Goal: Check status: Check status

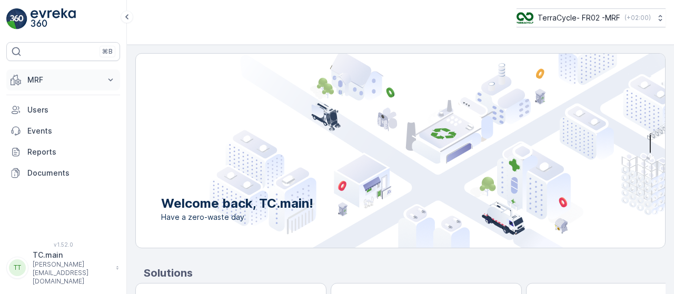
click at [40, 85] on button "MRF" at bounding box center [63, 80] width 114 height 21
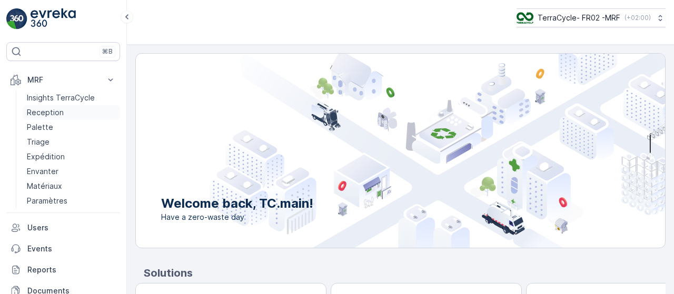
click at [54, 114] on p "Reception" at bounding box center [45, 112] width 37 height 11
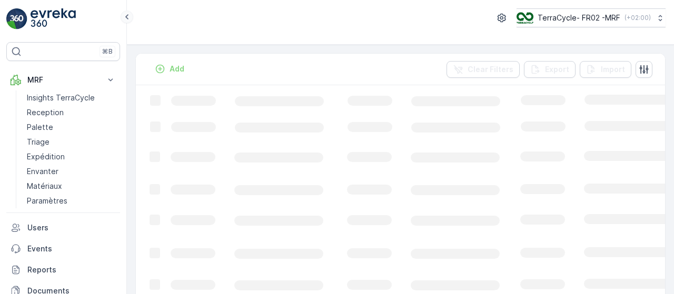
click at [124, 18] on icon at bounding box center [127, 17] width 12 height 13
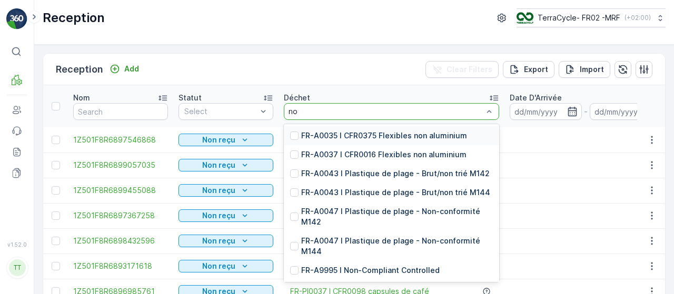
type input "n"
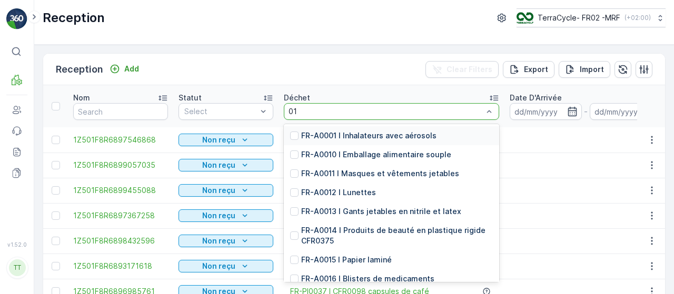
type input "018"
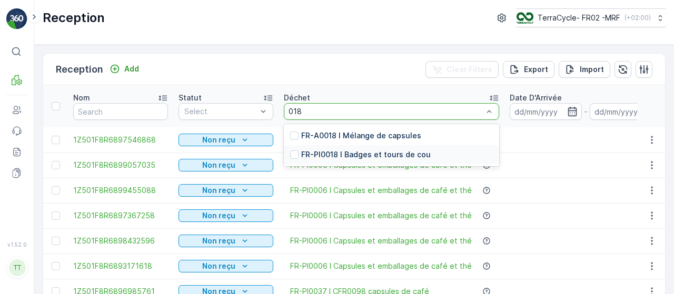
click at [308, 153] on p "FR-PI0018 I Badges et tours de cou" at bounding box center [366, 155] width 130 height 11
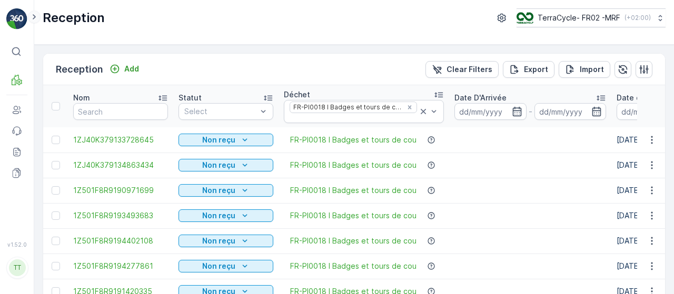
click at [30, 18] on icon at bounding box center [34, 17] width 12 height 13
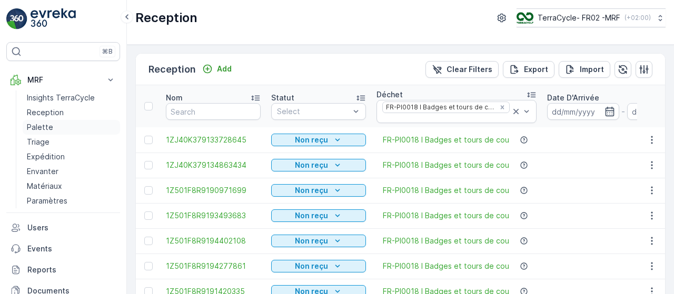
click at [46, 127] on p "Palette" at bounding box center [40, 127] width 26 height 11
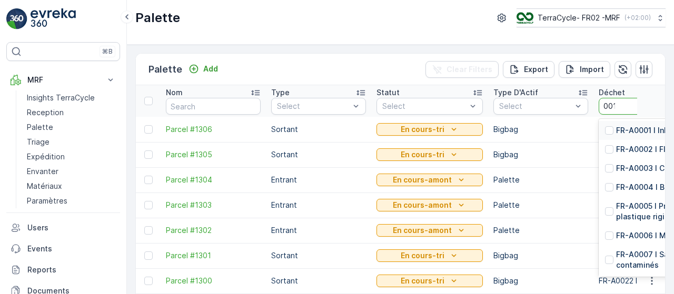
type input "0018"
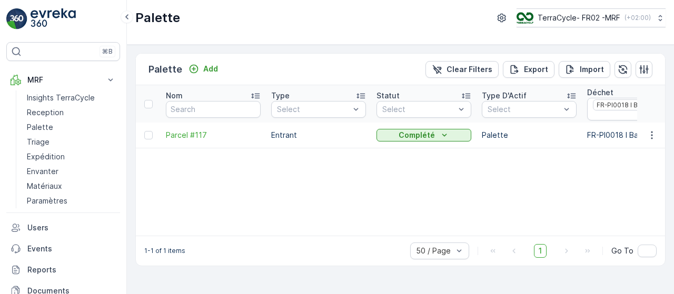
click at [134, 22] on div "Palette TerraCycle- FR02 -MRF ( +02:00 )" at bounding box center [400, 22] width 547 height 45
click at [126, 18] on icon at bounding box center [126, 16] width 3 height 5
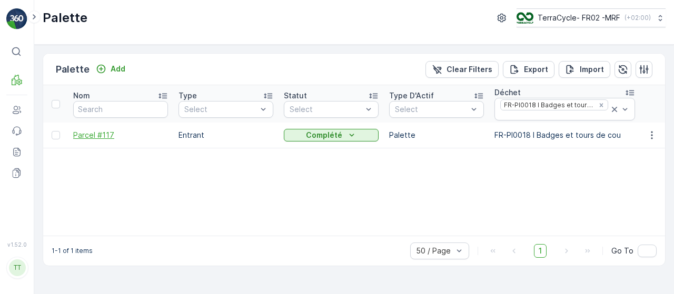
click at [86, 132] on span "Parcel #117" at bounding box center [120, 135] width 95 height 11
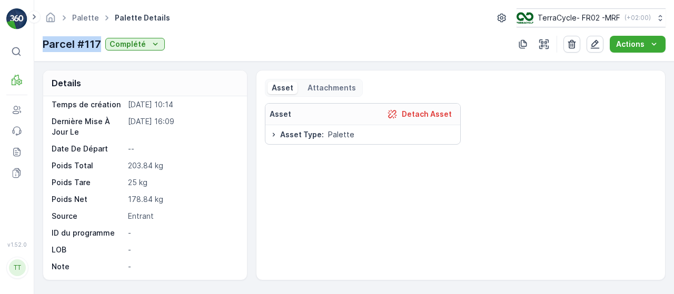
drag, startPoint x: 100, startPoint y: 43, endPoint x: 44, endPoint y: 44, distance: 56.4
click at [44, 44] on div "Parcel #117 Complété" at bounding box center [104, 44] width 122 height 16
copy p "Parcel #117"
click at [90, 18] on link "Palette" at bounding box center [85, 17] width 27 height 9
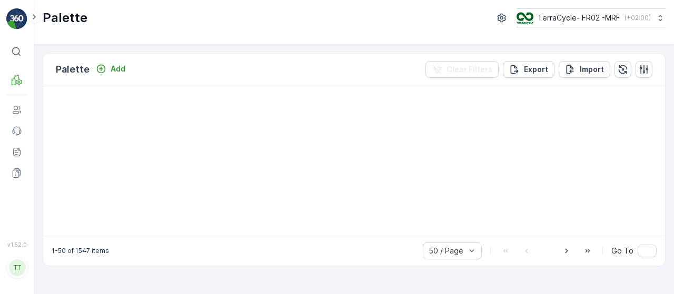
drag, startPoint x: 90, startPoint y: 18, endPoint x: 32, endPoint y: 74, distance: 80.8
click at [90, 18] on div "Palette TerraCycle- FR02 -MRF ( +02:00 )" at bounding box center [354, 17] width 623 height 19
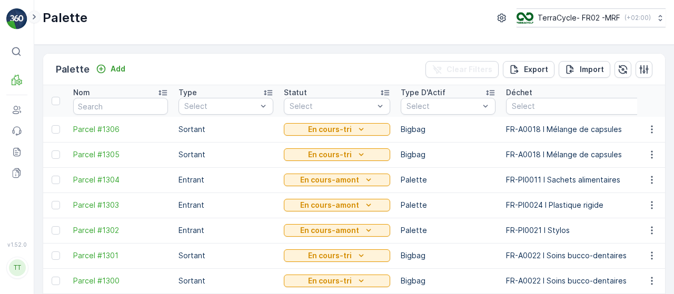
click at [38, 18] on icon at bounding box center [34, 17] width 12 height 13
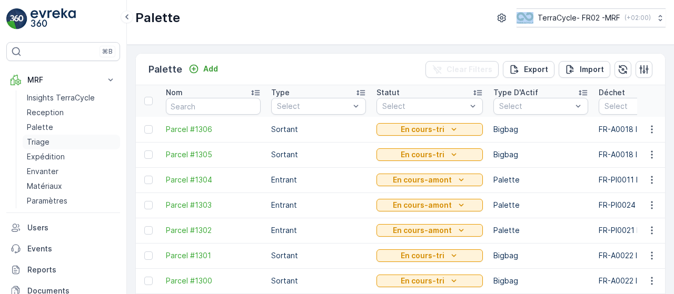
click at [44, 140] on p "Triage" at bounding box center [38, 142] width 23 height 11
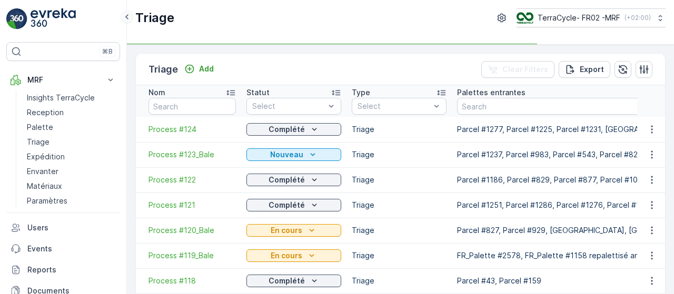
click at [130, 16] on icon at bounding box center [127, 17] width 12 height 13
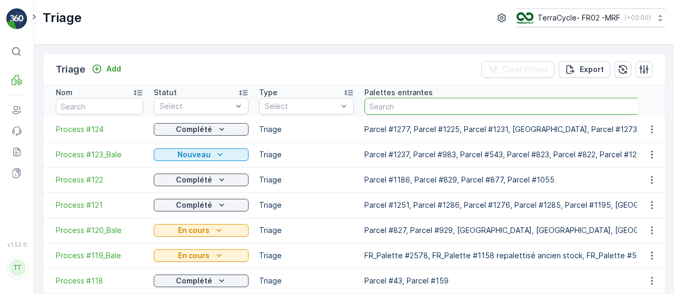
paste input "Parcel #117"
type input "Parcel #117"
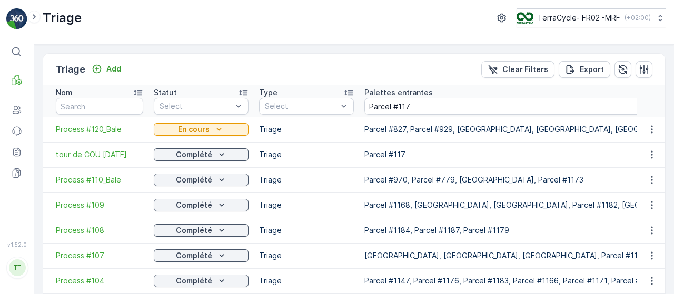
click at [111, 156] on span "tour de COU [DATE]" at bounding box center [99, 155] width 87 height 11
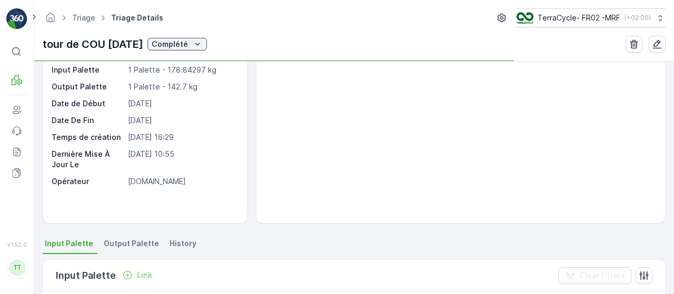
scroll to position [57, 0]
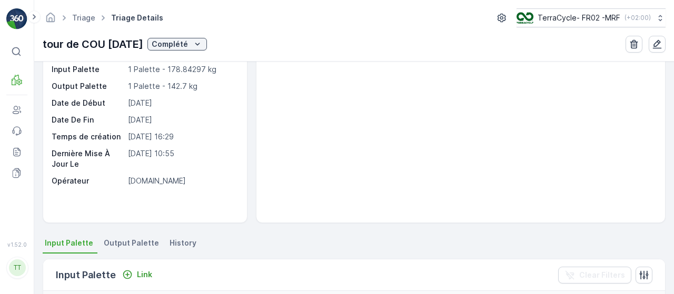
click at [125, 245] on span "Output Palette" at bounding box center [131, 243] width 55 height 11
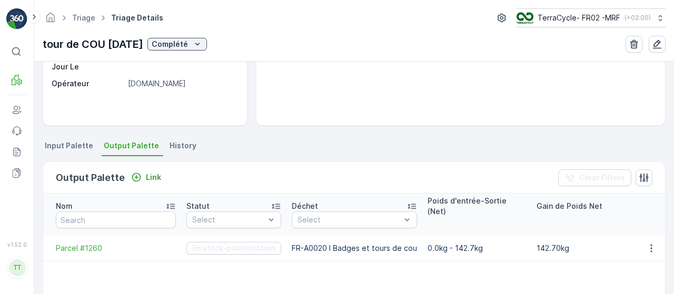
scroll to position [154, 0]
click at [91, 244] on span "Parcel #1260" at bounding box center [116, 249] width 120 height 11
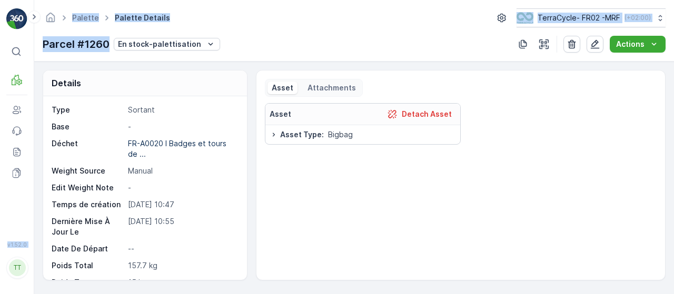
drag, startPoint x: 108, startPoint y: 45, endPoint x: 17, endPoint y: 41, distance: 90.7
click at [17, 41] on div "⌘B MRF Users Events Reports Documents v 1.52.0 TT TC.main [PERSON_NAME][EMAIL_A…" at bounding box center [337, 147] width 674 height 294
copy div "⌘B MRF Users Events Reports Documents v 1.52.0 TT TC.main [PERSON_NAME][EMAIL_A…"
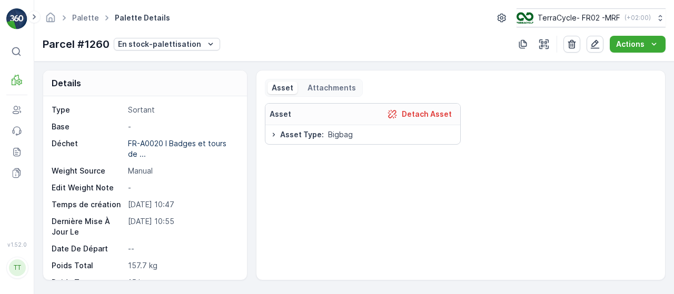
click at [126, 76] on div "Details" at bounding box center [145, 84] width 204 height 26
drag, startPoint x: 110, startPoint y: 48, endPoint x: 44, endPoint y: 46, distance: 65.9
click at [44, 46] on div "Parcel #1260 En stock-palettisation" at bounding box center [132, 44] width 178 height 16
copy p "Parcel #1260"
click at [80, 19] on link "Palette" at bounding box center [85, 17] width 27 height 9
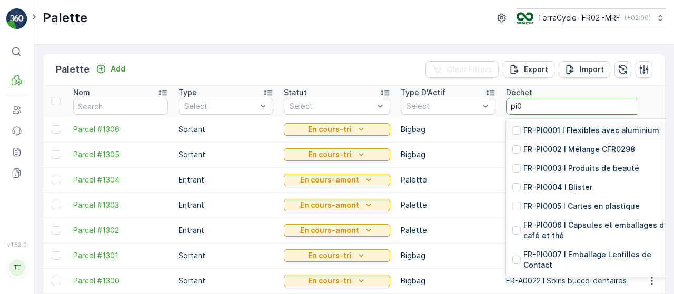
type input "pi00"
click at [529, 212] on div "FR-PI0005 I Cartes en plastique" at bounding box center [597, 206] width 182 height 19
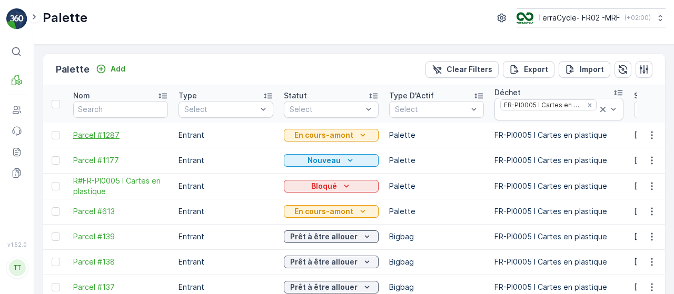
click at [105, 136] on span "Parcel #1287" at bounding box center [120, 135] width 95 height 11
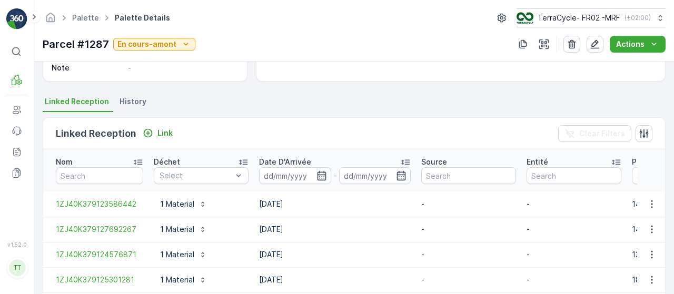
scroll to position [199, 0]
drag, startPoint x: 110, startPoint y: 41, endPoint x: 41, endPoint y: 43, distance: 68.5
click at [41, 43] on div "Palette Palette Details TerraCycle- FR02 -MRF ( +02:00 ) Parcel #1287 En cours-…" at bounding box center [354, 31] width 640 height 62
copy p "Parcel #1287"
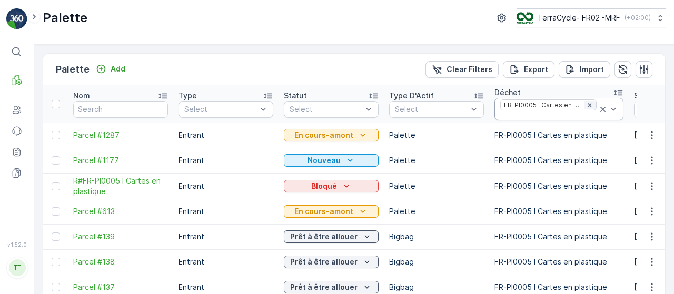
click at [586, 105] on icon "Remove FR-PI0005 I Cartes en plastique" at bounding box center [589, 105] width 7 height 7
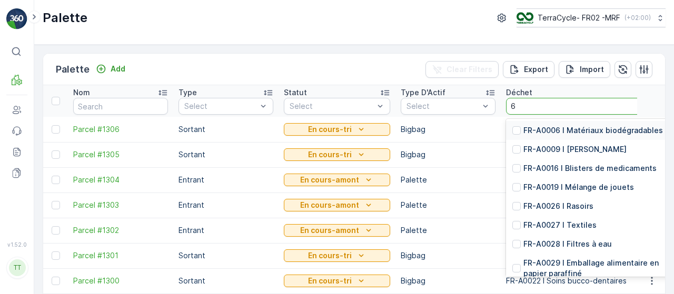
type input "68"
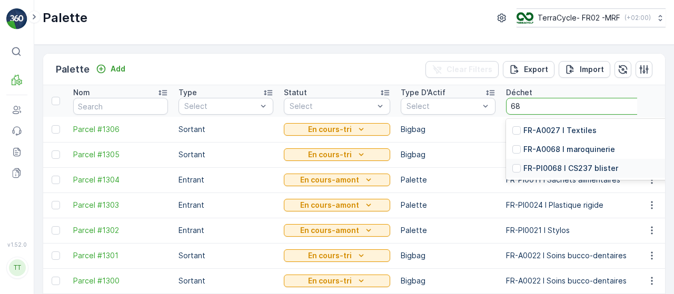
click at [549, 171] on p "FR-PI0068 I CS237 blister" at bounding box center [571, 168] width 95 height 11
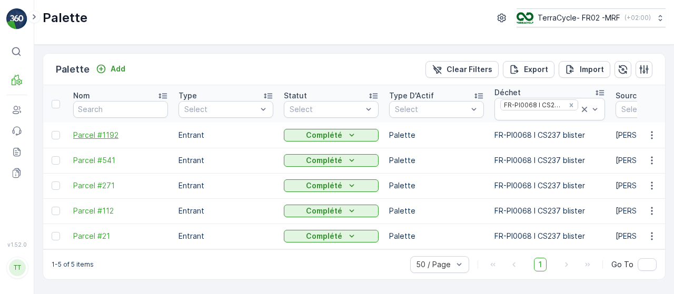
click at [87, 132] on span "Parcel #1192" at bounding box center [120, 135] width 95 height 11
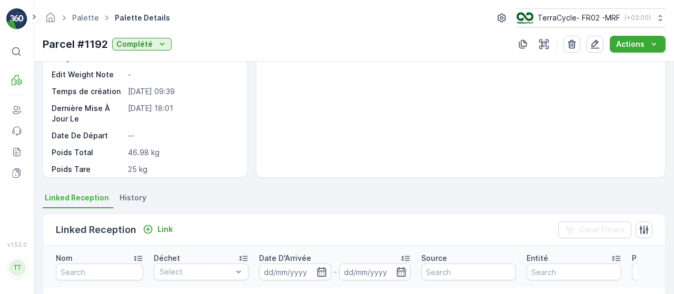
scroll to position [248, 0]
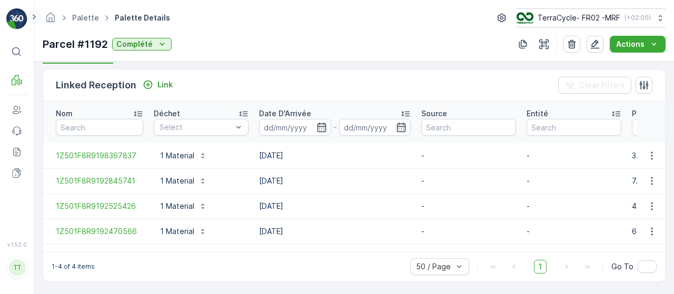
click at [33, 19] on icon at bounding box center [34, 17] width 12 height 13
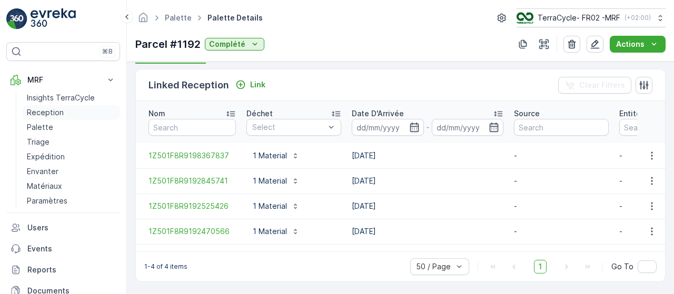
click at [36, 106] on link "Reception" at bounding box center [71, 112] width 97 height 15
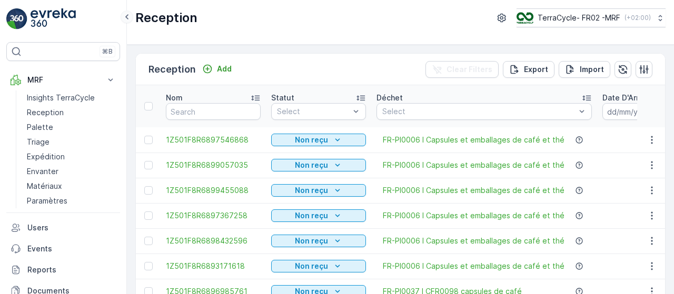
click at [125, 14] on icon at bounding box center [127, 17] width 12 height 13
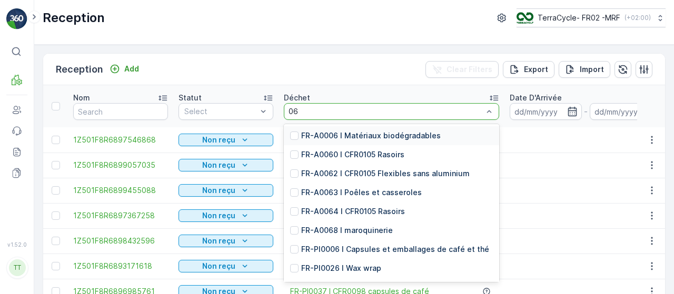
type input "068"
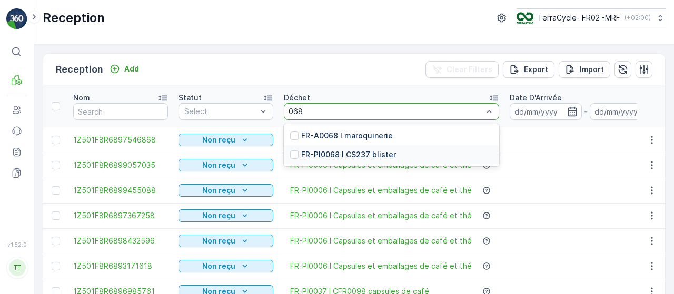
click at [334, 147] on div "FR-PI0068 I CS237 blister" at bounding box center [391, 154] width 215 height 19
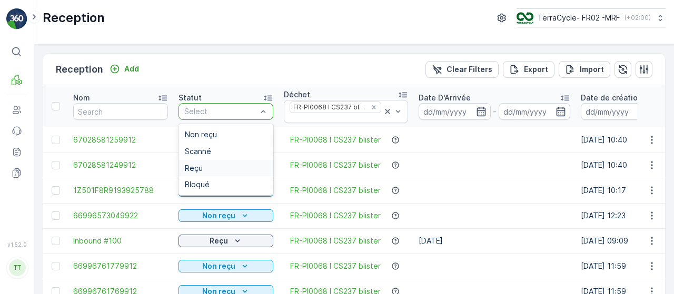
click at [195, 172] on div "Reçu" at bounding box center [226, 168] width 95 height 17
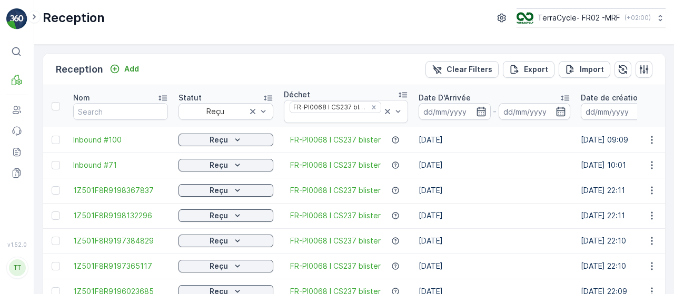
click at [565, 96] on icon at bounding box center [565, 98] width 11 height 11
click at [567, 94] on icon at bounding box center [565, 98] width 11 height 11
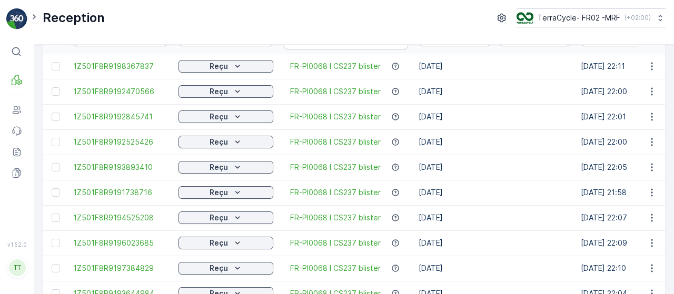
scroll to position [129, 0]
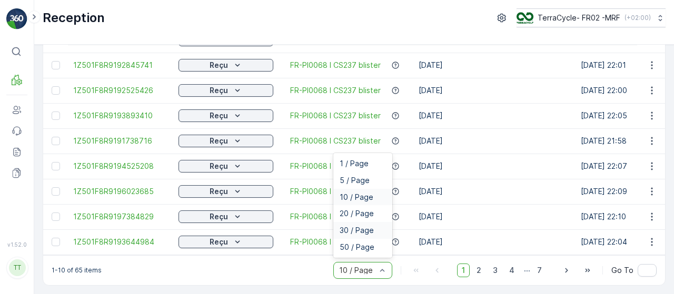
click at [354, 230] on span "30 / Page" at bounding box center [357, 231] width 34 height 8
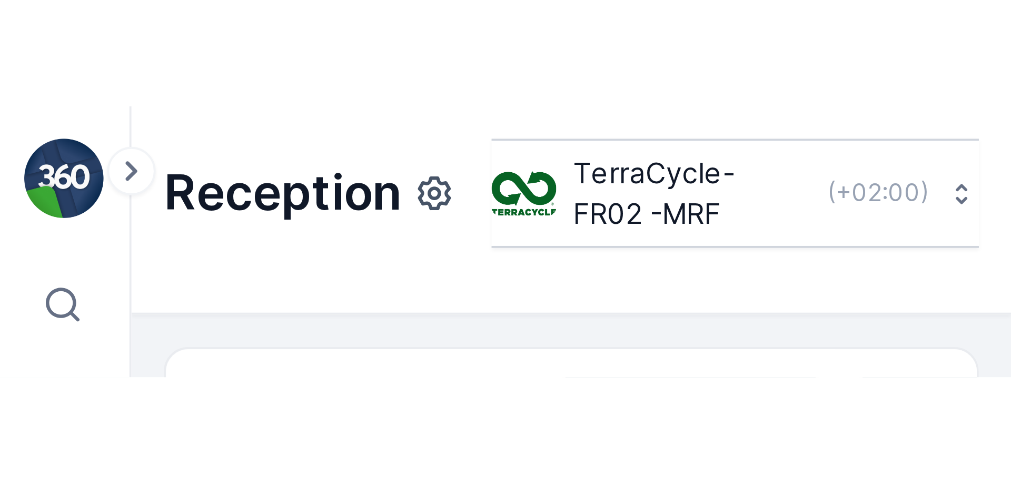
scroll to position [0, 7]
